Goal: Find specific fact: Find specific fact

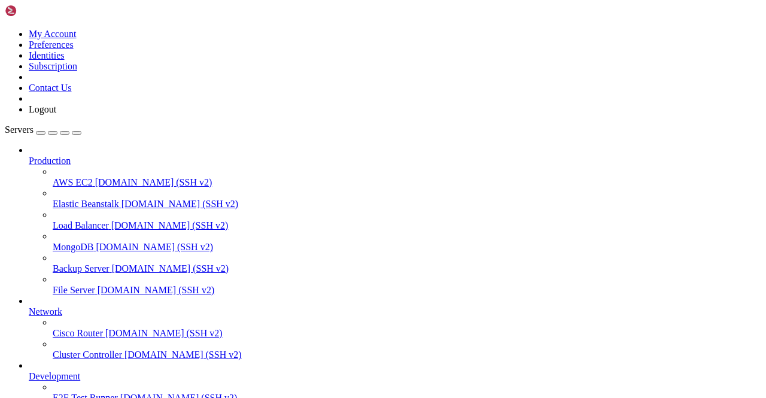
scroll to position [813, 0]
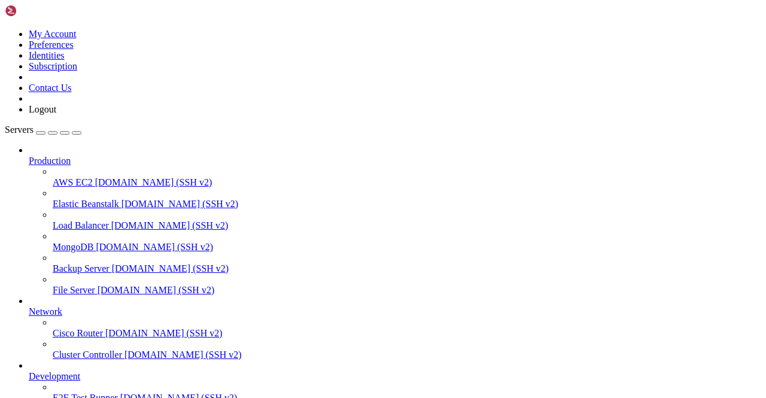
type input "K"
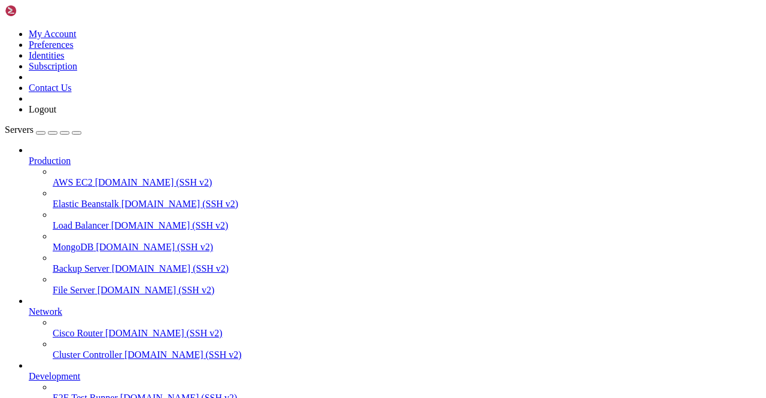
scroll to position [3750, 0]
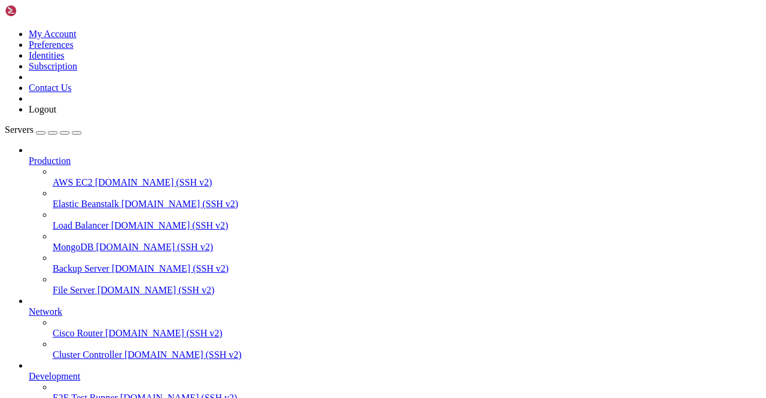
type input "Telegram 252"
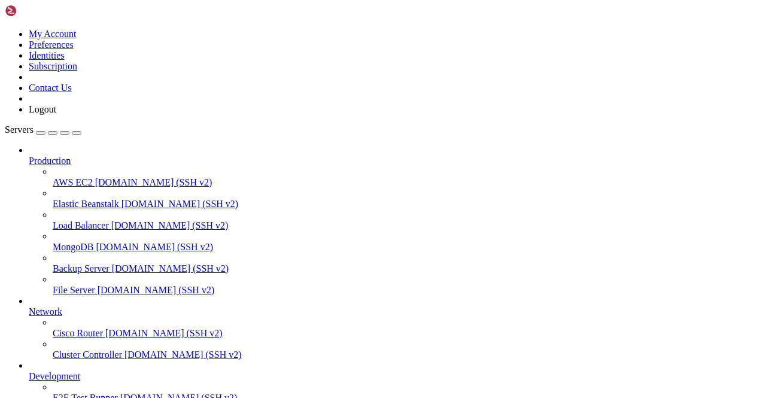
scroll to position [5503, 0]
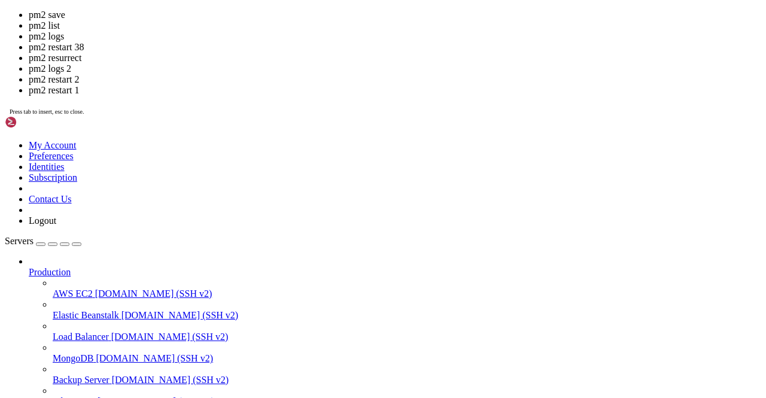
drag, startPoint x: 325, startPoint y: 285, endPoint x: 175, endPoint y: 256, distance: 152.3
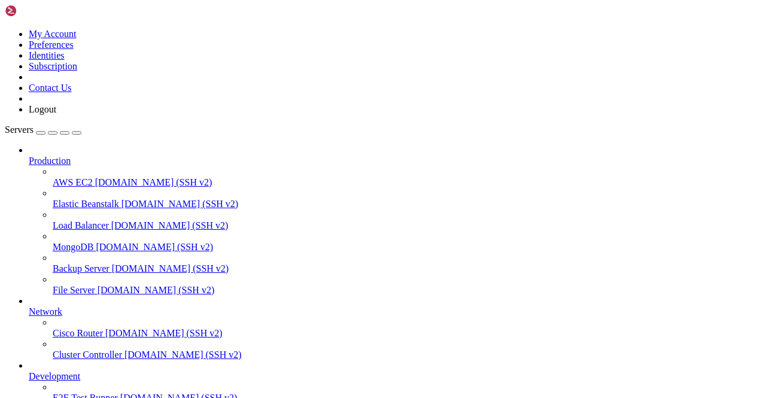
scroll to position [31911, 0]
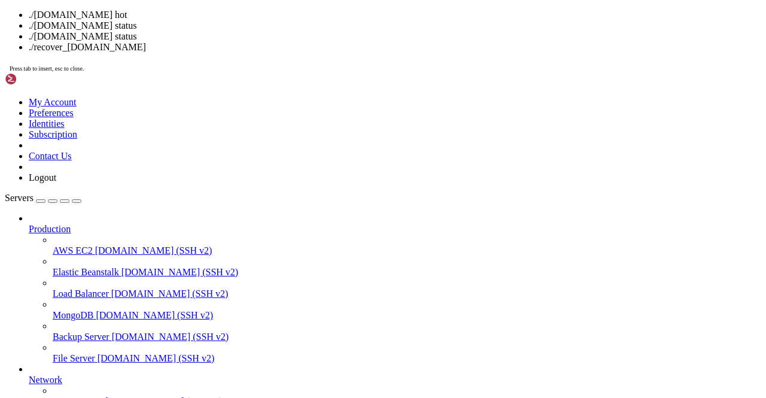
drag, startPoint x: 330, startPoint y: 208, endPoint x: 328, endPoint y: 199, distance: 9.3
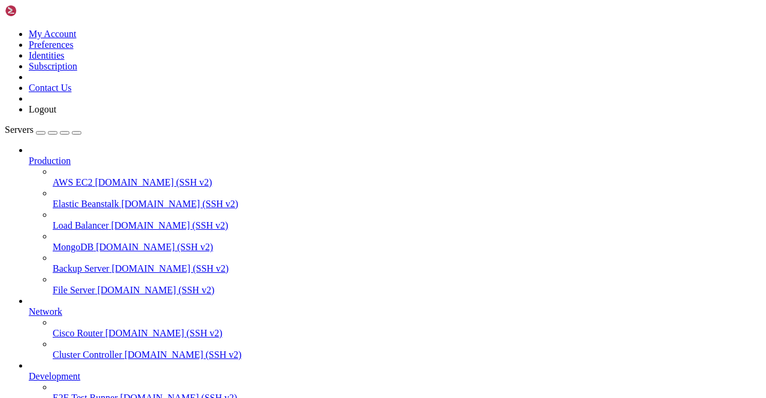
scroll to position [1053, 0]
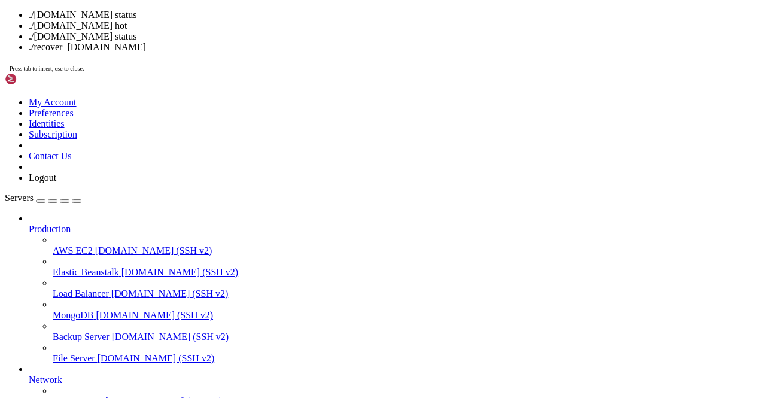
drag, startPoint x: 304, startPoint y: 310, endPoint x: 154, endPoint y: 281, distance: 152.9
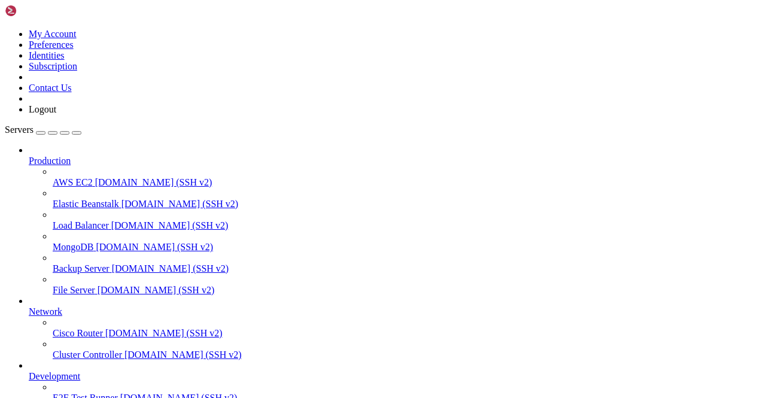
scroll to position [3924, 0]
type input "Telegram 373"
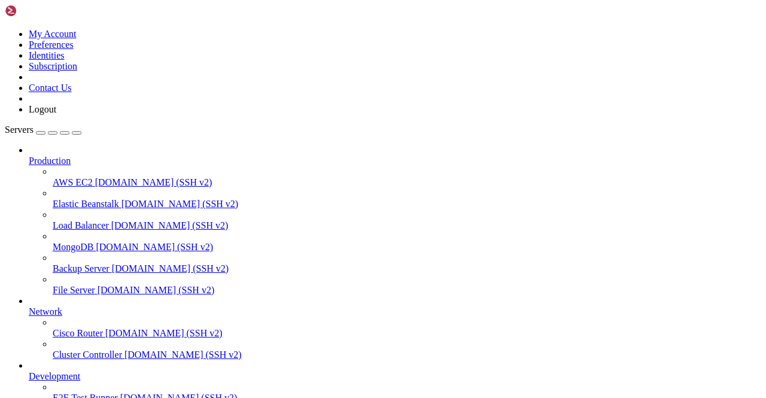
scroll to position [1436, 0]
